Goal: Task Accomplishment & Management: Use online tool/utility

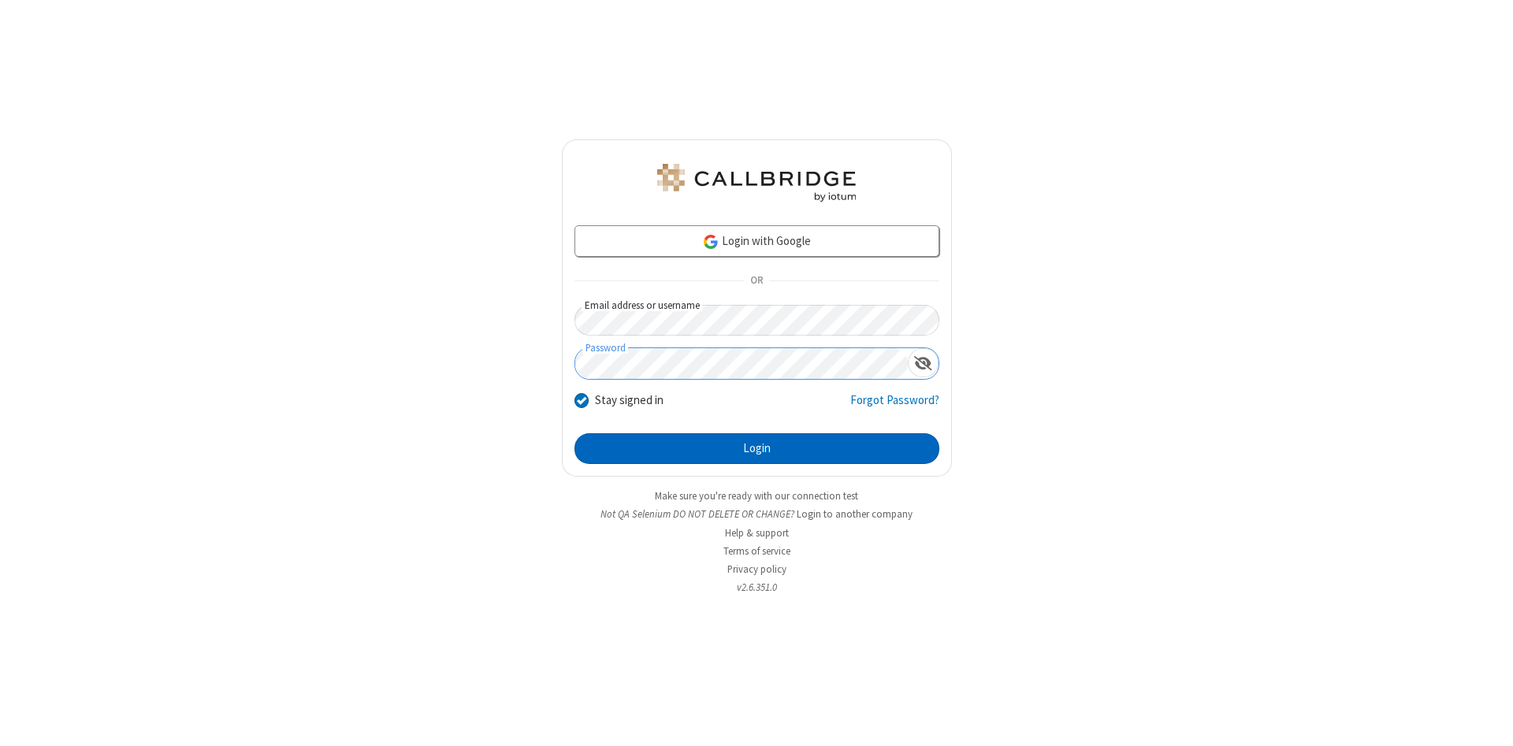
click at [756, 449] on button "Login" at bounding box center [756, 449] width 365 height 32
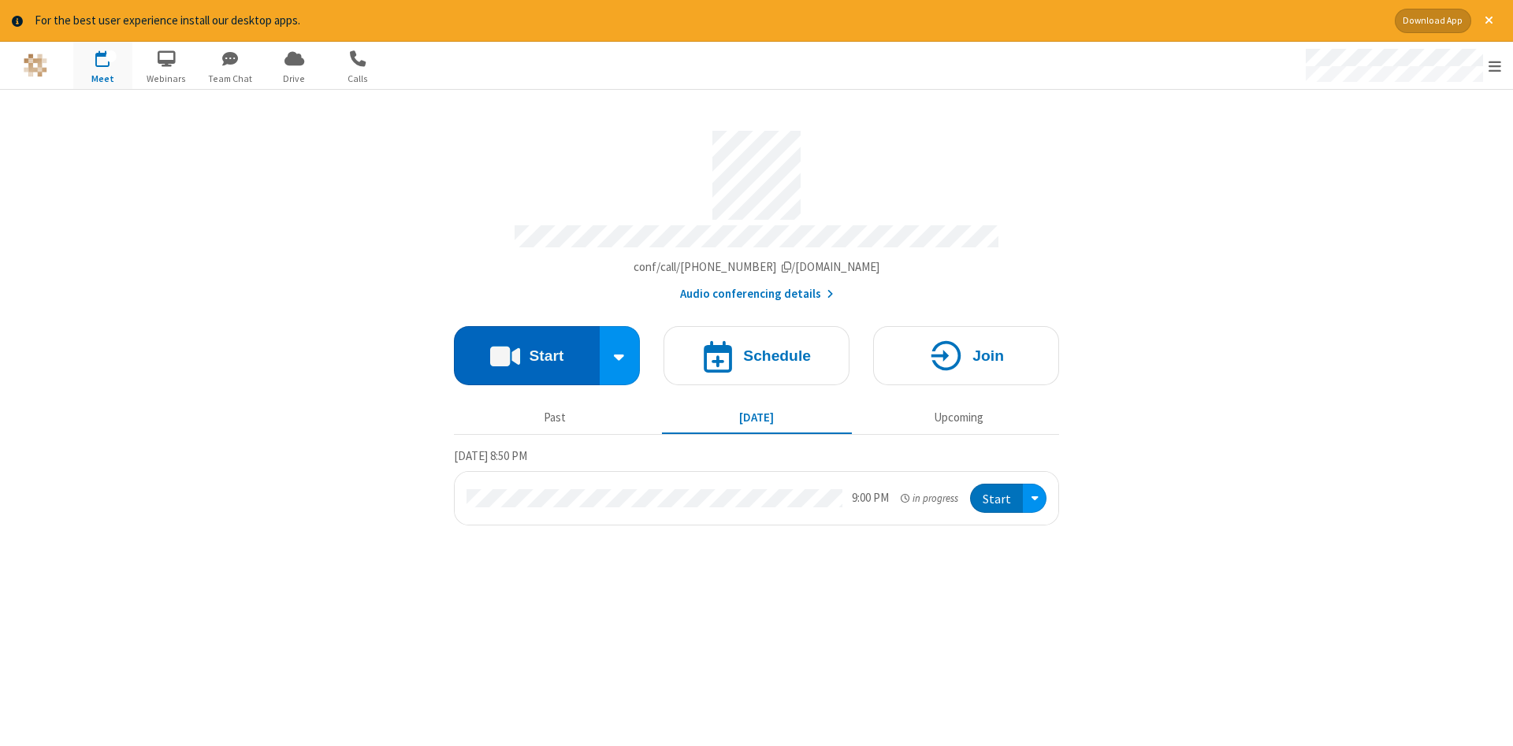
click at [526, 350] on button "Start" at bounding box center [527, 355] width 146 height 59
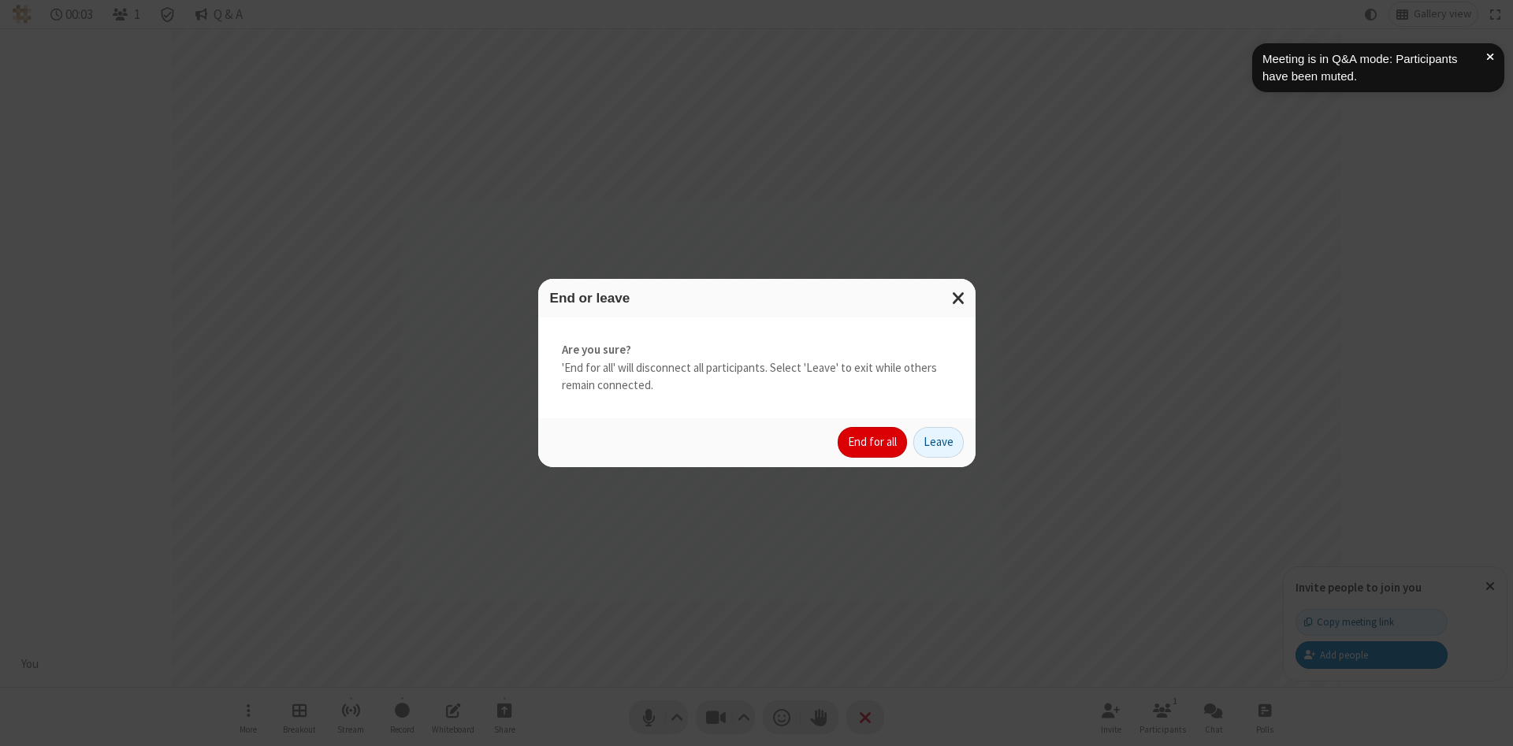
click at [873, 442] on button "End for all" at bounding box center [872, 443] width 69 height 32
